Goal: Information Seeking & Learning: Learn about a topic

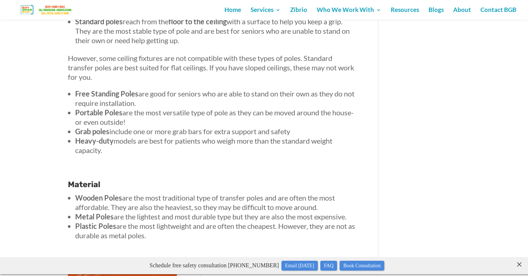
scroll to position [847, 0]
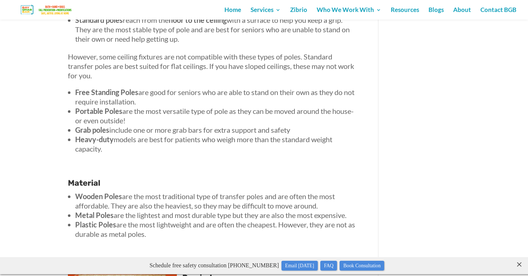
drag, startPoint x: 177, startPoint y: 68, endPoint x: 188, endPoint y: 164, distance: 96.5
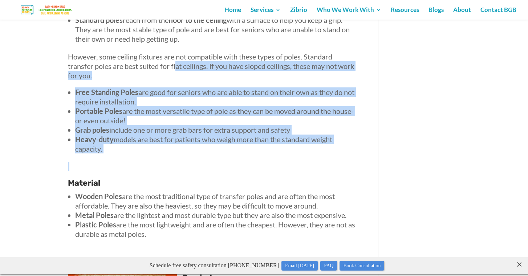
click at [188, 164] on p at bounding box center [212, 170] width 289 height 17
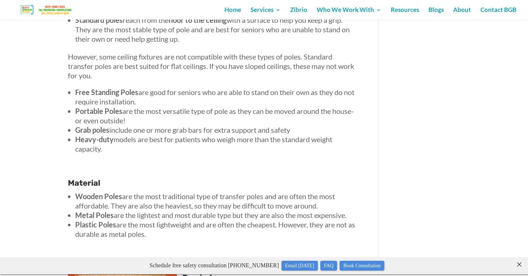
drag, startPoint x: 164, startPoint y: 78, endPoint x: 168, endPoint y: 146, distance: 67.3
click at [168, 146] on li "Heavy-duty models are best for patients who weigh more than the standard weight…" at bounding box center [215, 144] width 281 height 19
drag, startPoint x: 168, startPoint y: 146, endPoint x: 167, endPoint y: 97, distance: 48.7
click at [167, 97] on ul "Free Standing Poles are good for seniors who are able to stand on their own as …" at bounding box center [212, 124] width 289 height 74
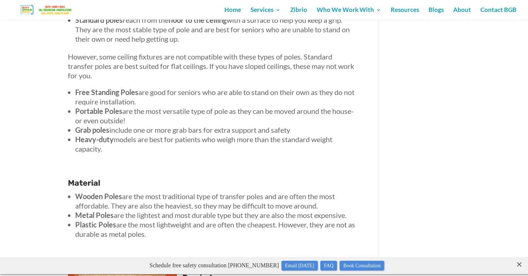
click at [167, 97] on span "are good for seniors who are able to stand on their own as they do not require …" at bounding box center [214, 97] width 279 height 18
drag, startPoint x: 160, startPoint y: 93, endPoint x: 161, endPoint y: 150, distance: 56.6
click at [160, 150] on li "Heavy-duty models are best for patients who weigh more than the standard weight…" at bounding box center [215, 144] width 281 height 19
drag, startPoint x: 160, startPoint y: 150, endPoint x: 160, endPoint y: 90, distance: 60.3
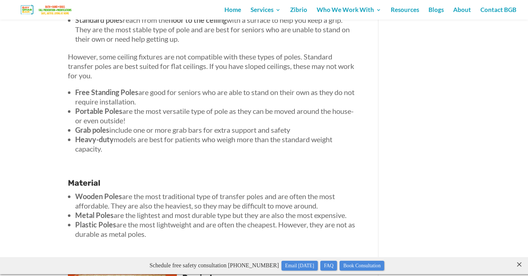
click at [160, 90] on ul "Free Standing Poles are good for seniors who are able to stand on their own as …" at bounding box center [212, 124] width 289 height 74
click at [160, 89] on span "are good for seniors who are able to stand on their own as they do not require …" at bounding box center [214, 97] width 279 height 18
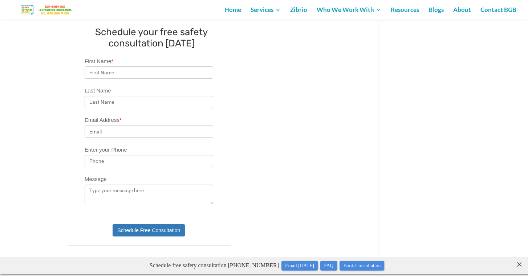
scroll to position [1388, 0]
